Goal: Transaction & Acquisition: Book appointment/travel/reservation

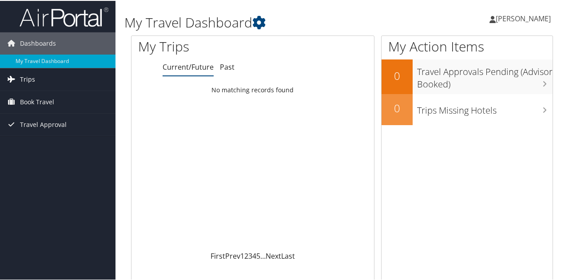
click at [10, 78] on icon at bounding box center [10, 77] width 13 height 13
click at [29, 138] on span "Book Travel" at bounding box center [37, 141] width 34 height 22
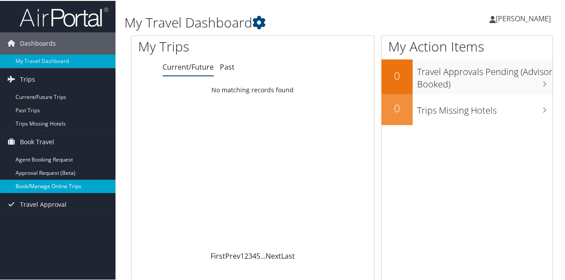
click at [32, 185] on link "Book/Manage Online Trips" at bounding box center [57, 185] width 115 height 13
